Goal: Communication & Community: Share content

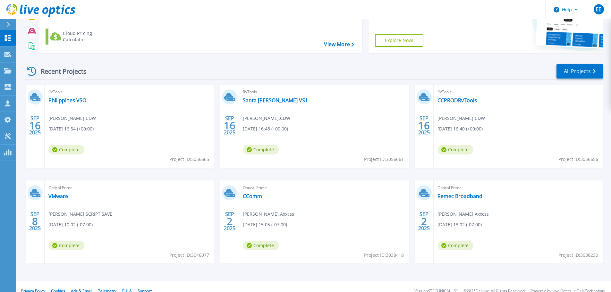
scroll to position [63, 0]
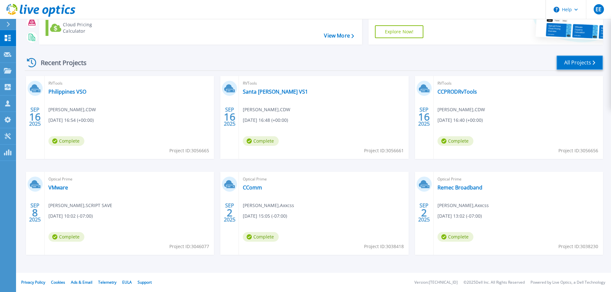
click at [568, 64] on link "All Projects" at bounding box center [580, 62] width 47 height 14
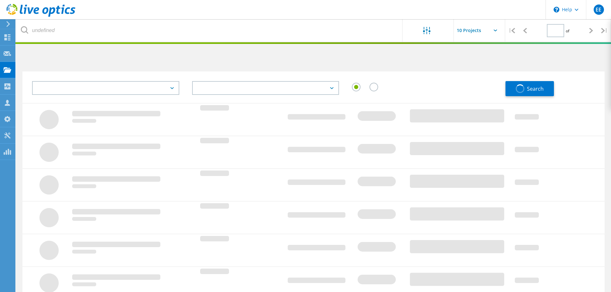
type input "1"
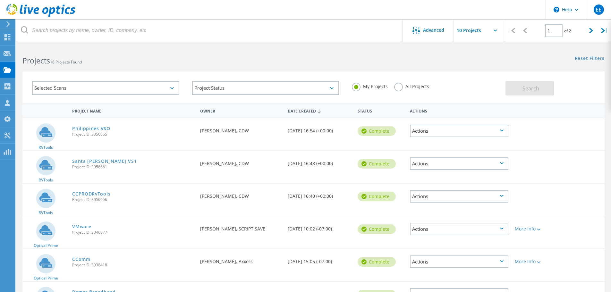
click at [500, 228] on icon at bounding box center [502, 229] width 4 height 2
click at [433, 234] on div "Share" at bounding box center [459, 234] width 97 height 10
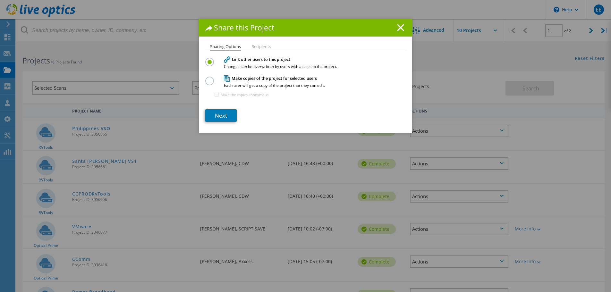
click at [208, 78] on label at bounding box center [210, 77] width 11 height 2
click at [0, 0] on input "radio" at bounding box center [0, 0] width 0 height 0
click at [223, 115] on link "Next" at bounding box center [220, 115] width 31 height 13
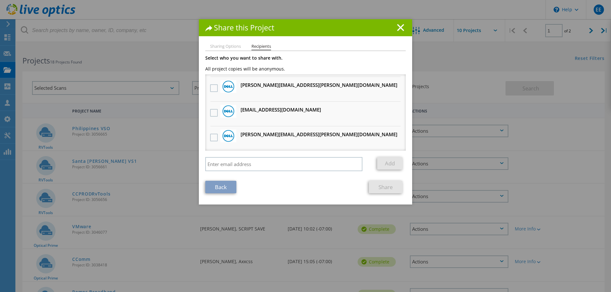
scroll to position [160, 0]
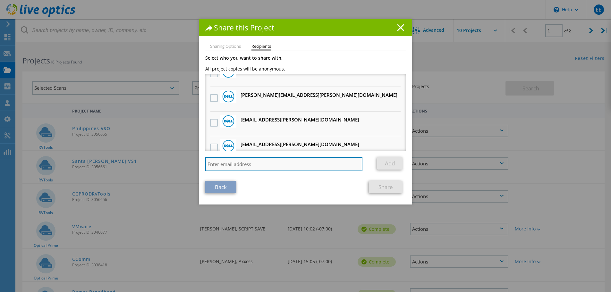
click at [254, 167] on input "search" at bounding box center [283, 164] width 157 height 14
click at [269, 163] on input "search" at bounding box center [283, 164] width 157 height 14
type input "[PERSON_NAME][EMAIL_ADDRESS][PERSON_NAME][DOMAIN_NAME]"
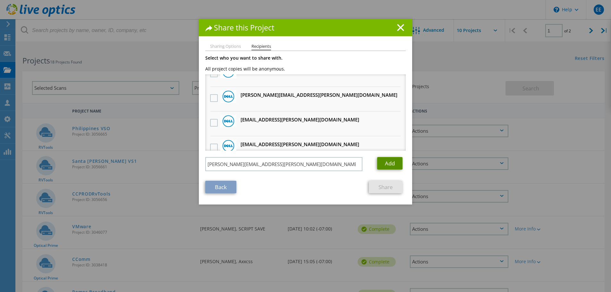
click at [390, 162] on link "Add" at bounding box center [389, 163] width 25 height 13
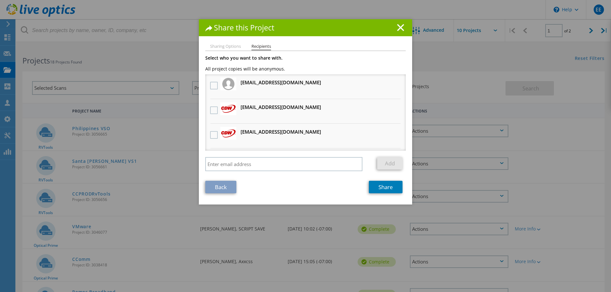
scroll to position [0, 0]
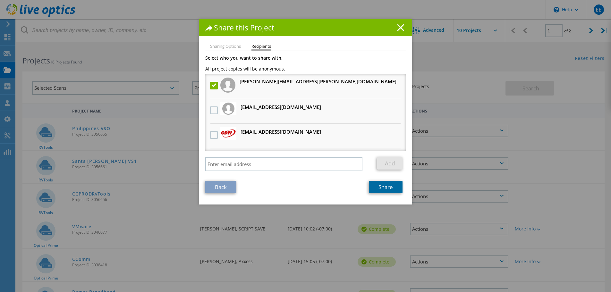
click at [389, 186] on link "Share" at bounding box center [386, 187] width 34 height 13
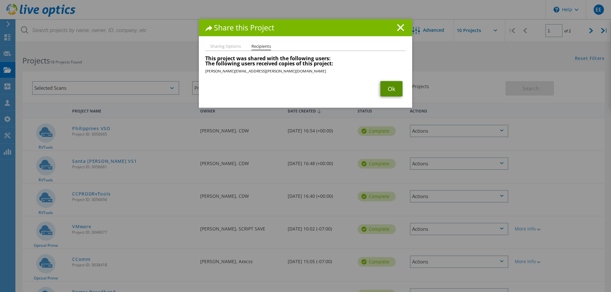
click at [387, 91] on link "Ok" at bounding box center [391, 88] width 22 height 15
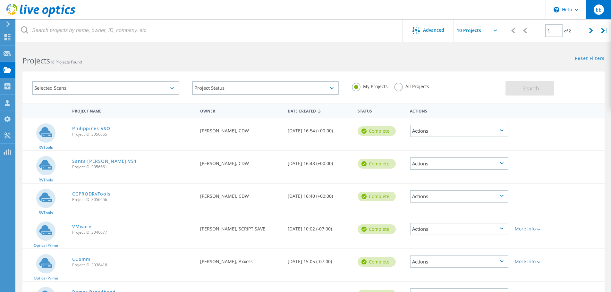
click at [596, 15] on div "EE" at bounding box center [598, 9] width 25 height 19
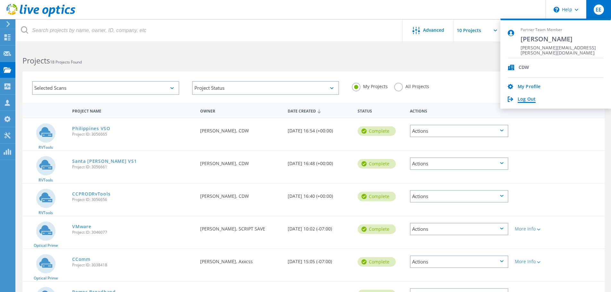
click at [527, 99] on link "Log Out" at bounding box center [527, 100] width 18 height 6
